Goal: Find specific page/section

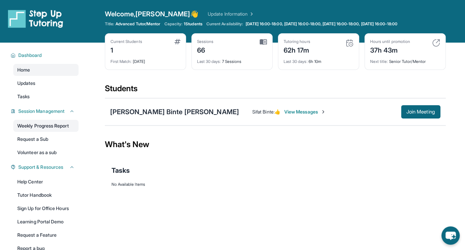
click at [49, 126] on link "Weekly Progress Report" at bounding box center [45, 126] width 65 height 12
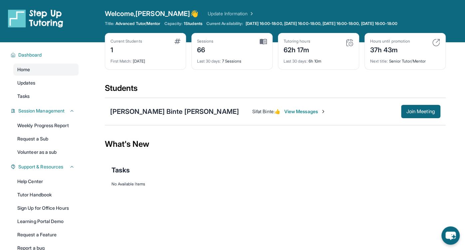
click at [208, 12] on link "Update Information" at bounding box center [231, 13] width 47 height 7
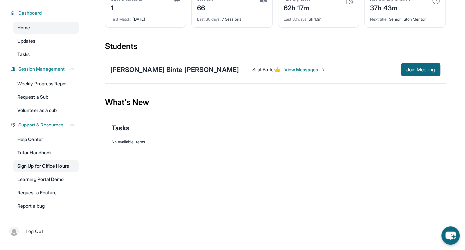
scroll to position [34, 0]
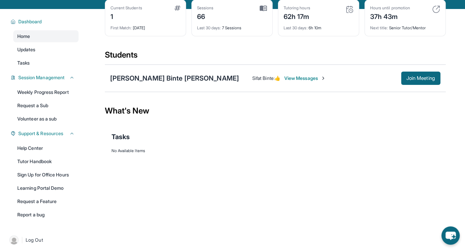
click at [284, 76] on span "View Messages" at bounding box center [305, 78] width 42 height 7
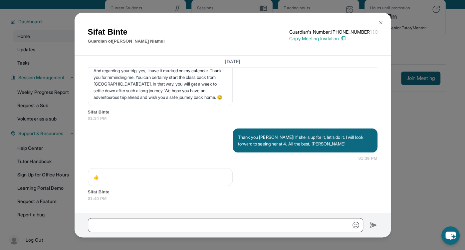
scroll to position [8018, 0]
click at [380, 22] on img at bounding box center [380, 22] width 5 height 5
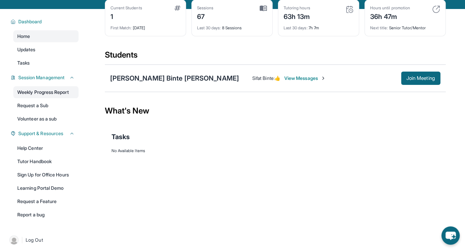
click at [57, 93] on link "Weekly Progress Report" at bounding box center [45, 92] width 65 height 12
